Goal: Find specific fact: Find specific fact

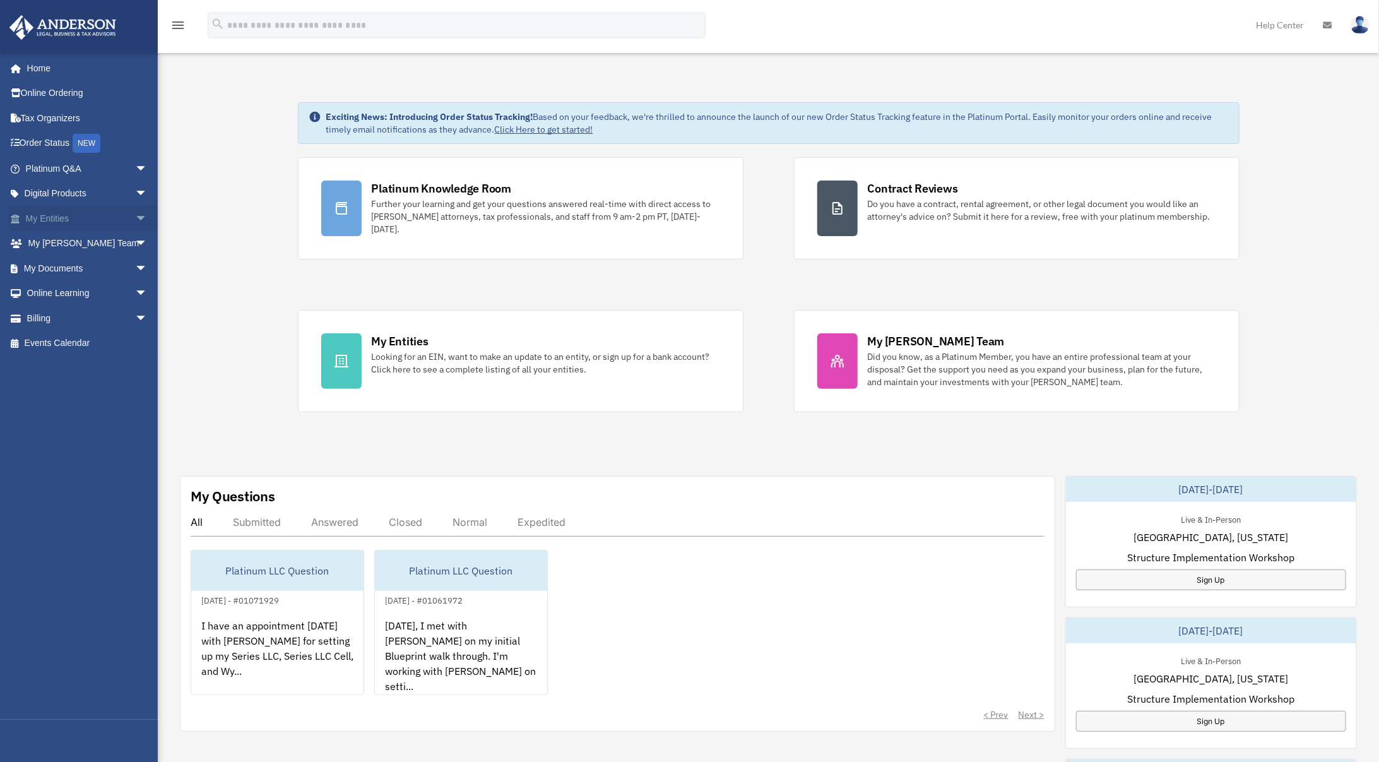
click at [140, 216] on span "arrow_drop_down" at bounding box center [147, 219] width 25 height 26
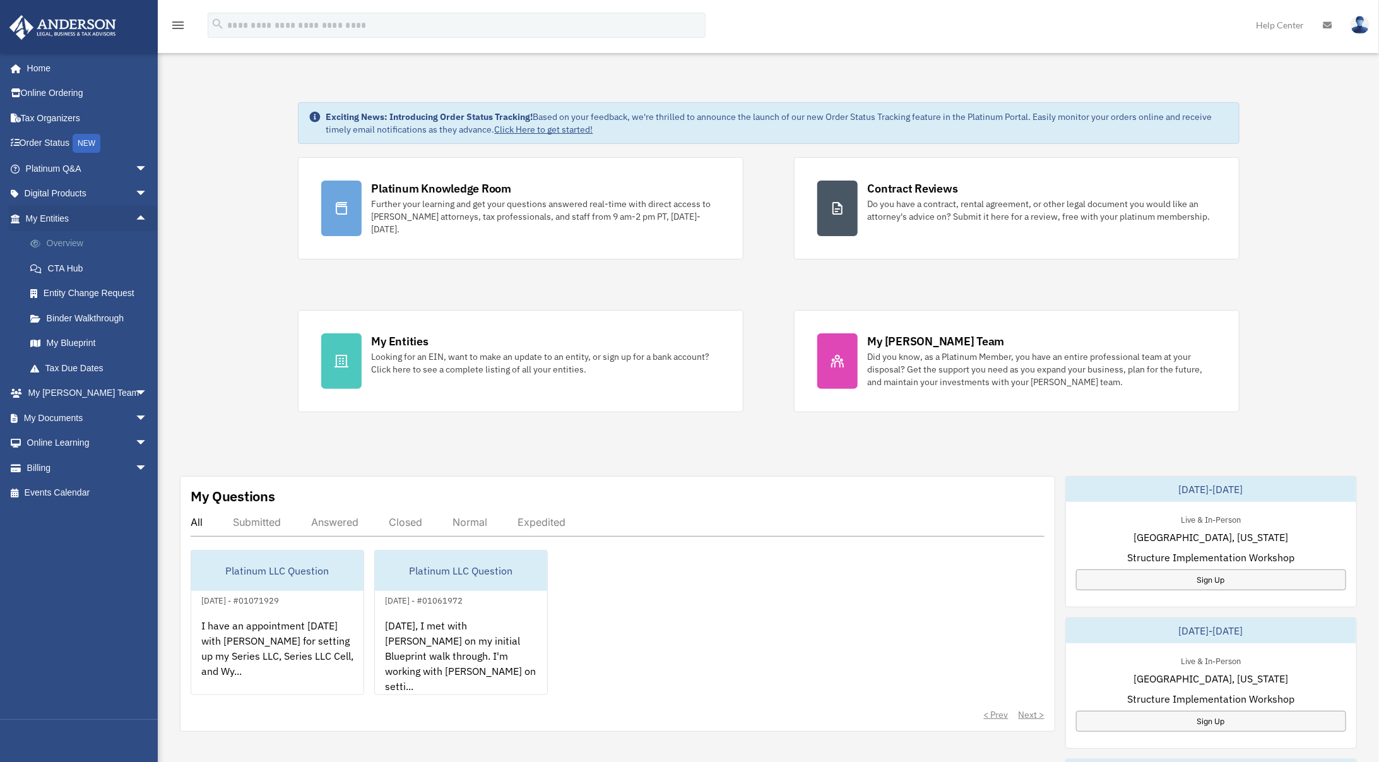
click at [85, 248] on link "Overview" at bounding box center [92, 243] width 149 height 25
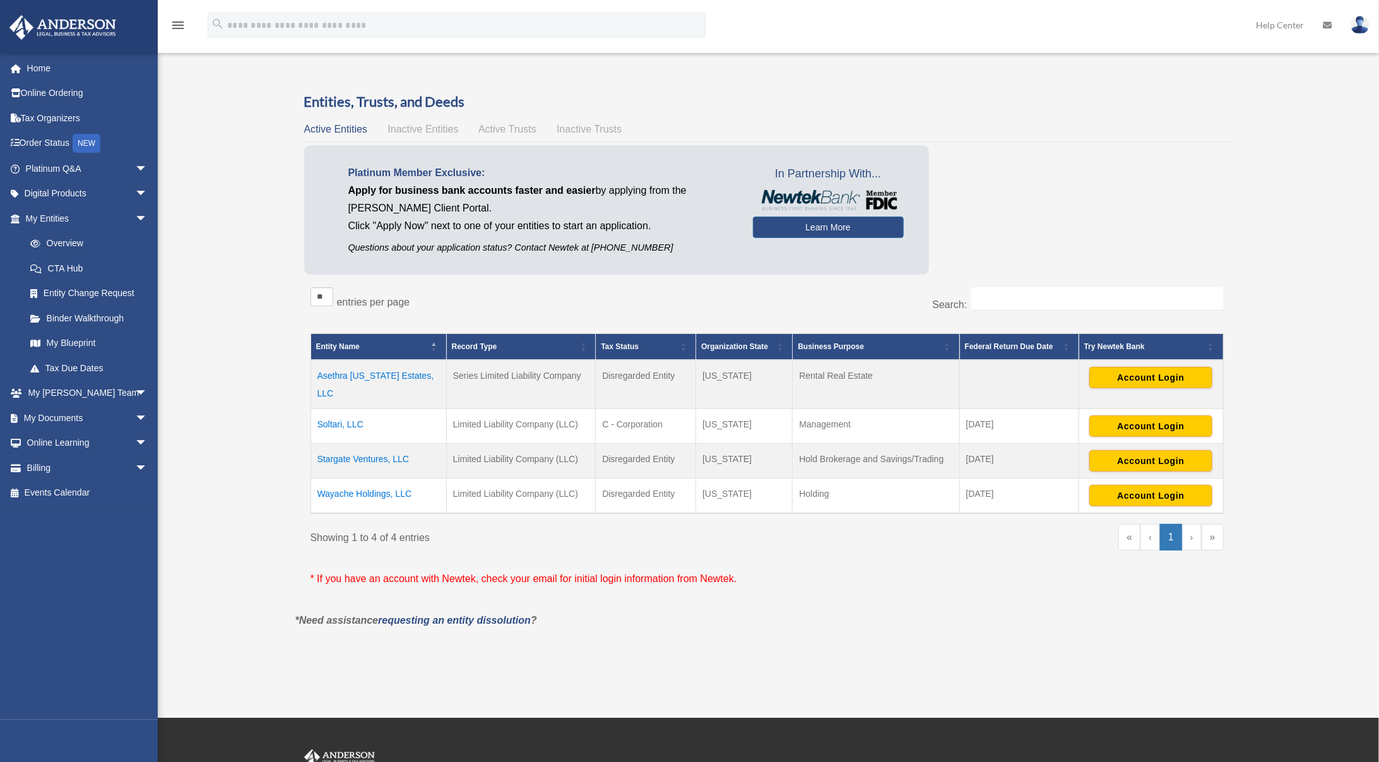
click at [384, 371] on td "Asethra [US_STATE] Estates, LLC" at bounding box center [378, 384] width 136 height 49
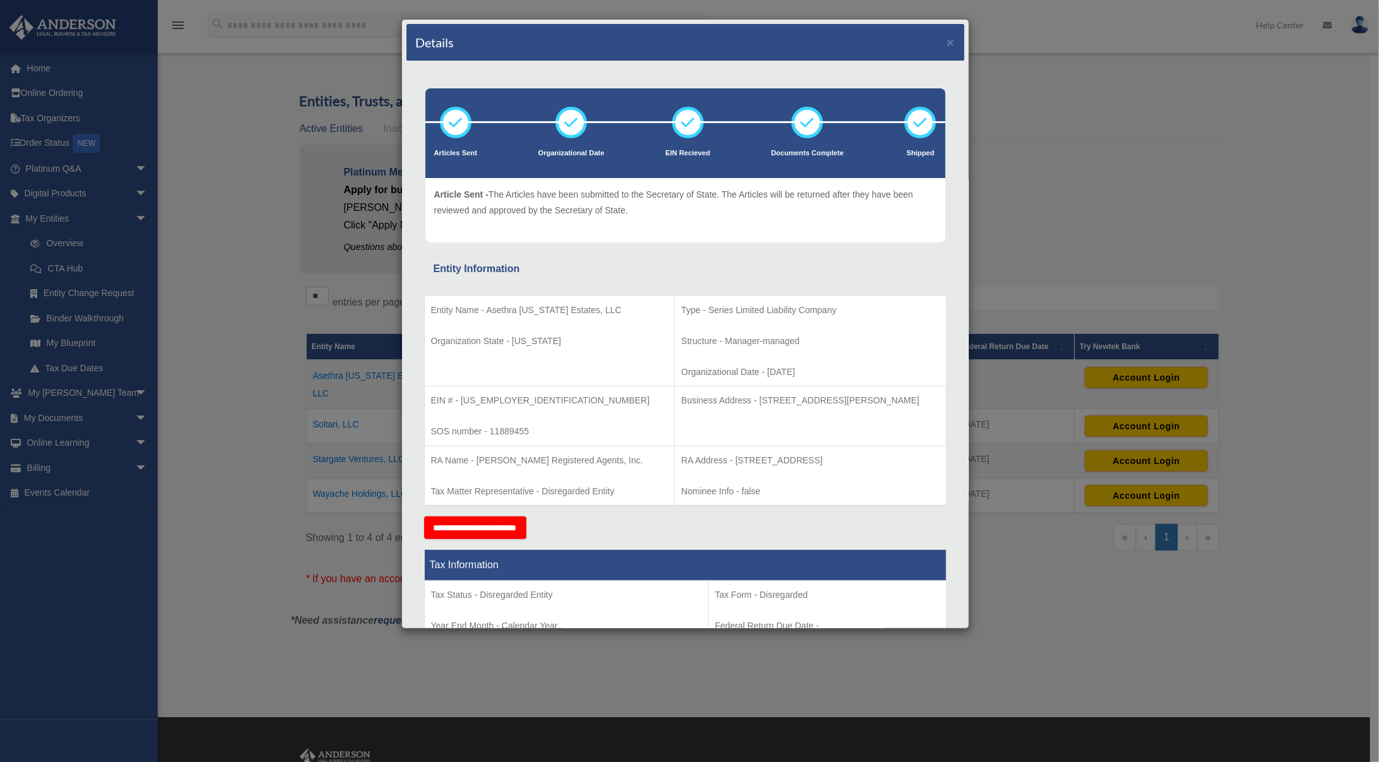
drag, startPoint x: 719, startPoint y: 397, endPoint x: 914, endPoint y: 394, distance: 195.0
click at [914, 394] on p "Business Address - [STREET_ADDRESS][PERSON_NAME]" at bounding box center [810, 400] width 258 height 16
copy p "[STREET_ADDRESS][PERSON_NAME]"
drag, startPoint x: 533, startPoint y: 428, endPoint x: 429, endPoint y: 403, distance: 106.5
click at [429, 403] on td "EIN # - [US_EMPLOYER_IDENTIFICATION_NUMBER] SOS number - 11889455" at bounding box center [549, 416] width 250 height 60
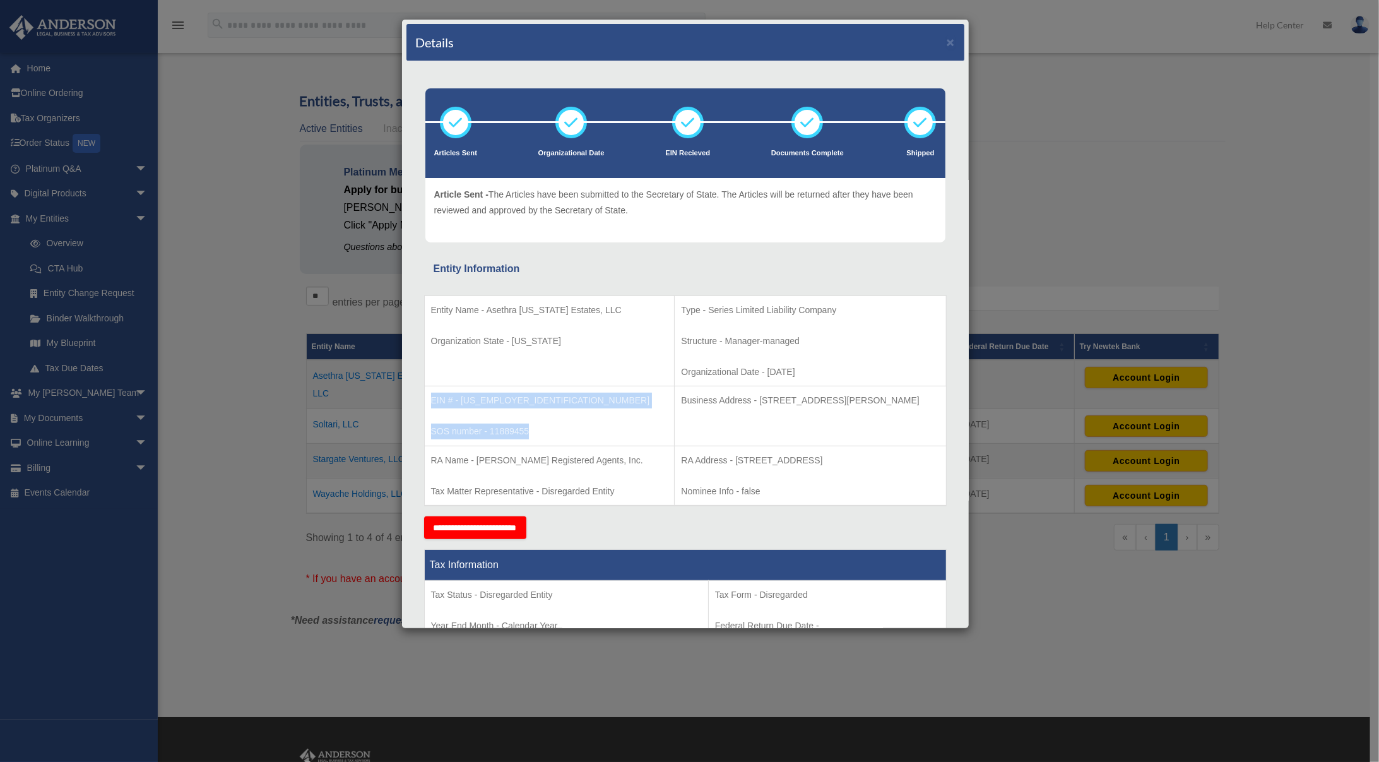
copy td "EIN # - [US_EMPLOYER_IDENTIFICATION_NUMBER] SOS number - 11889455"
